Goal: Transaction & Acquisition: Purchase product/service

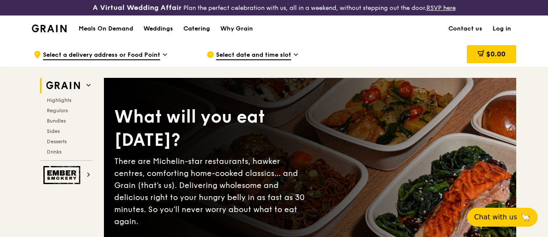
click at [200, 33] on div "Catering" at bounding box center [196, 29] width 27 height 26
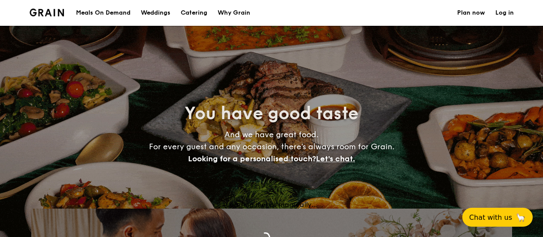
select select
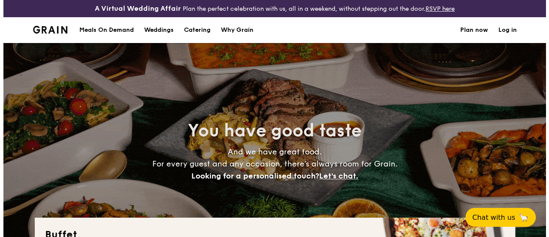
scroll to position [97, 0]
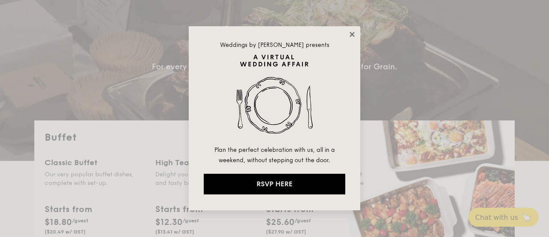
click at [354, 32] on icon at bounding box center [353, 34] width 8 height 8
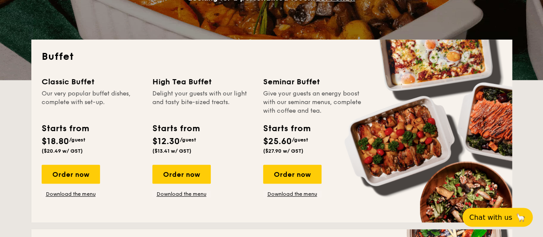
scroll to position [178, 0]
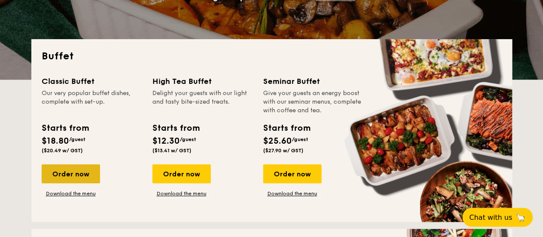
click at [67, 180] on div "Order now" at bounding box center [71, 173] width 58 height 19
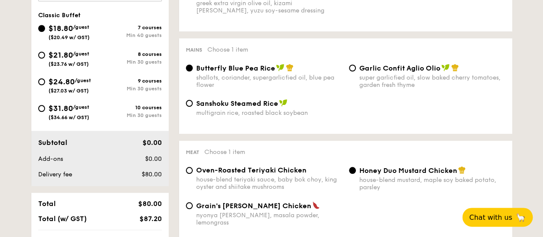
scroll to position [337, 0]
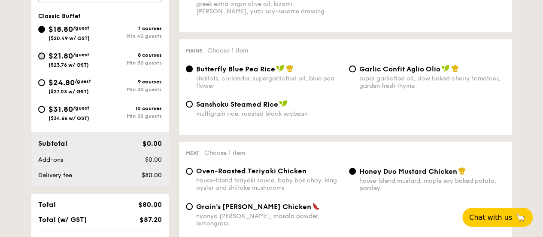
click at [43, 59] on input "$21.80 /guest ($23.76 w/ GST) 8 courses Min 30 guests" at bounding box center [41, 55] width 7 height 7
radio input "true"
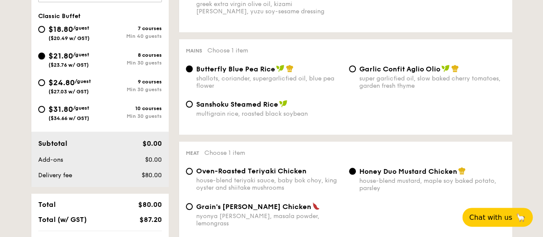
radio input "true"
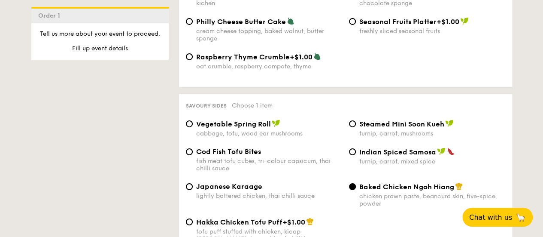
scroll to position [1437, 0]
